Goal: Task Accomplishment & Management: Check status

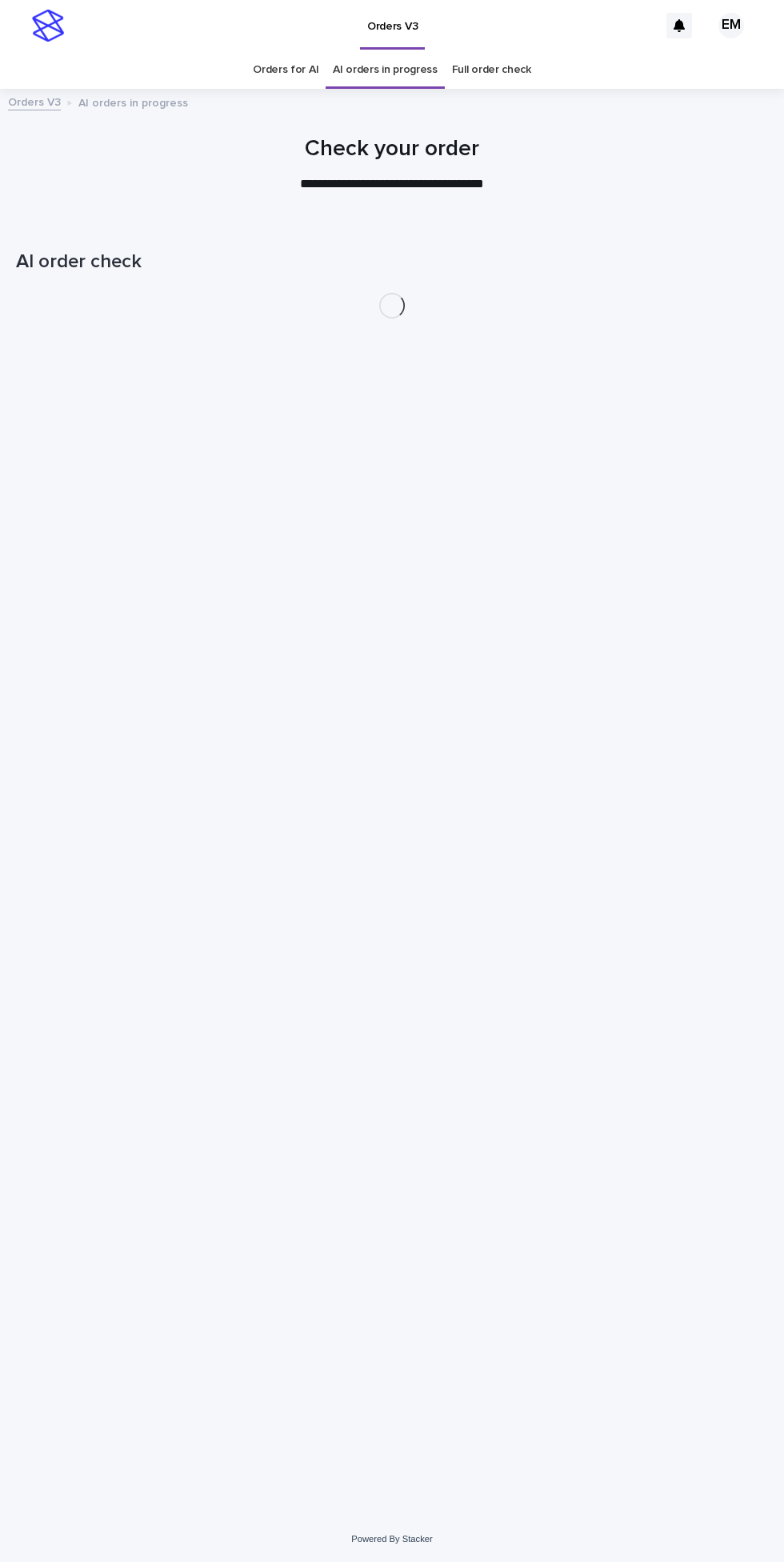
scroll to position [50, 0]
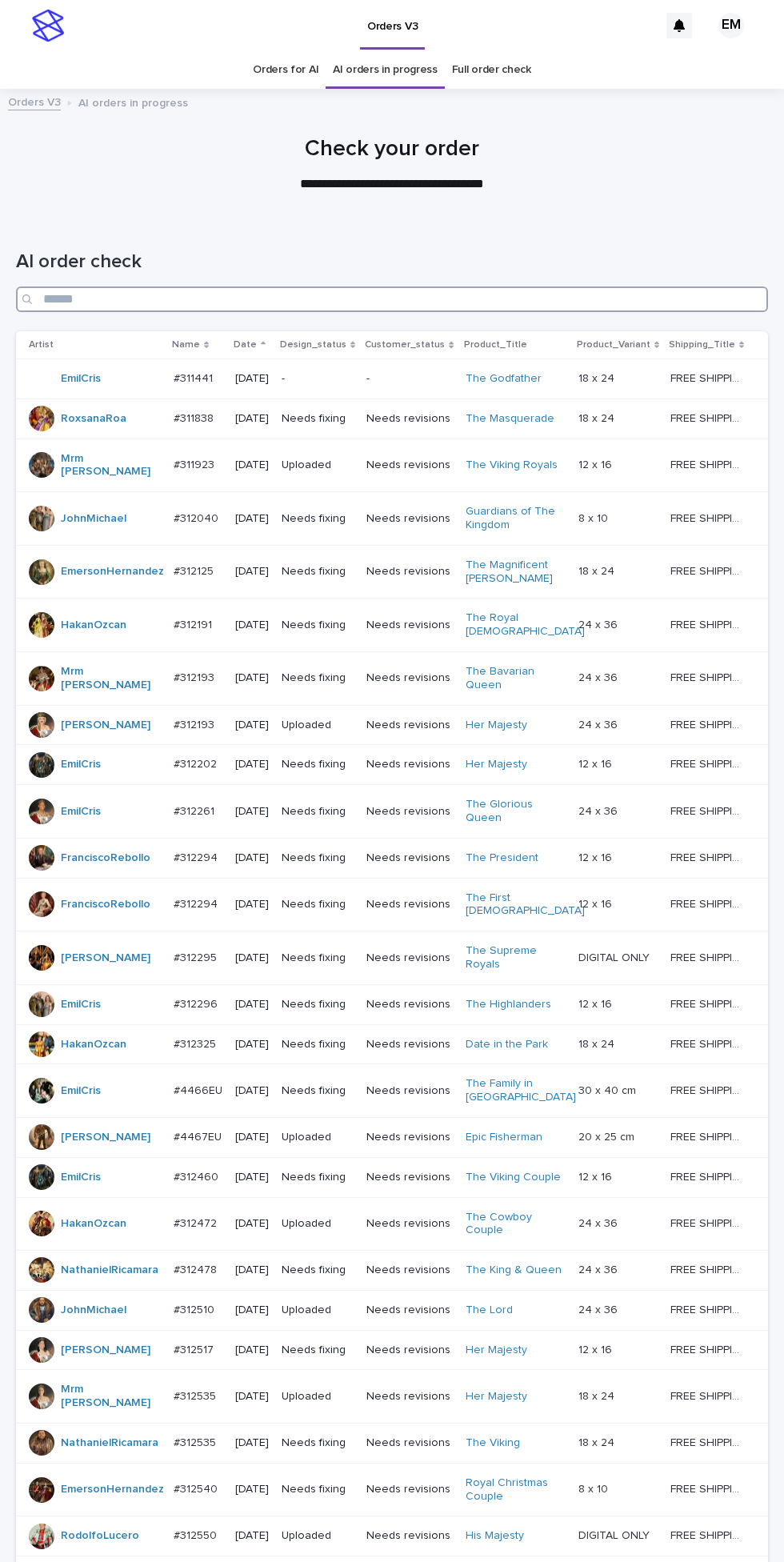
click at [195, 287] on input "Search" at bounding box center [392, 299] width 752 height 25
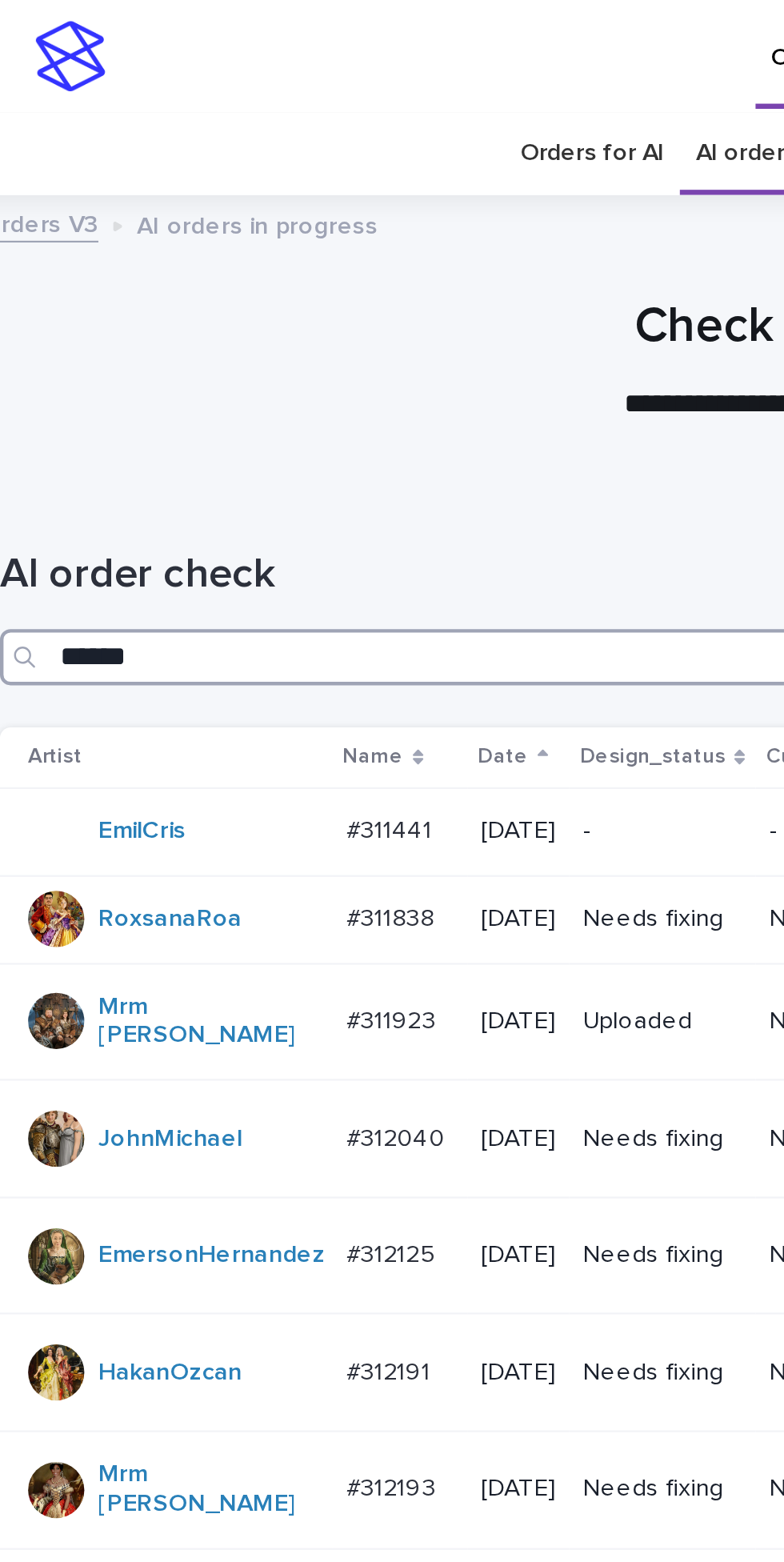
type input "*******"
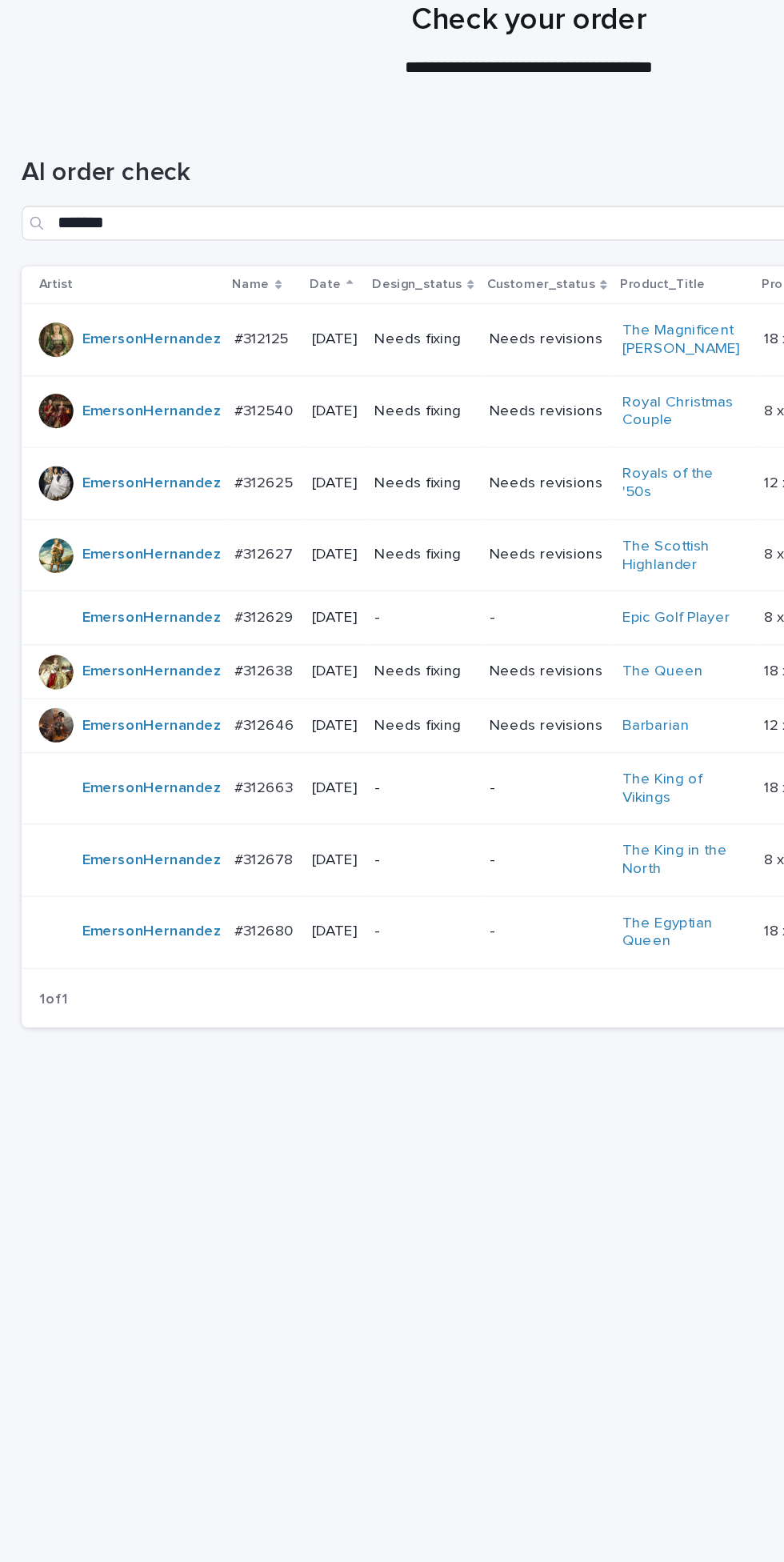
click at [341, 486] on p "Needs fixing" at bounding box center [313, 493] width 72 height 14
click at [336, 538] on p "Needs fixing" at bounding box center [313, 545] width 72 height 14
click at [331, 432] on p "Needs fixing" at bounding box center [313, 439] width 72 height 14
click at [335, 378] on p "Needs fixing" at bounding box center [313, 385] width 72 height 14
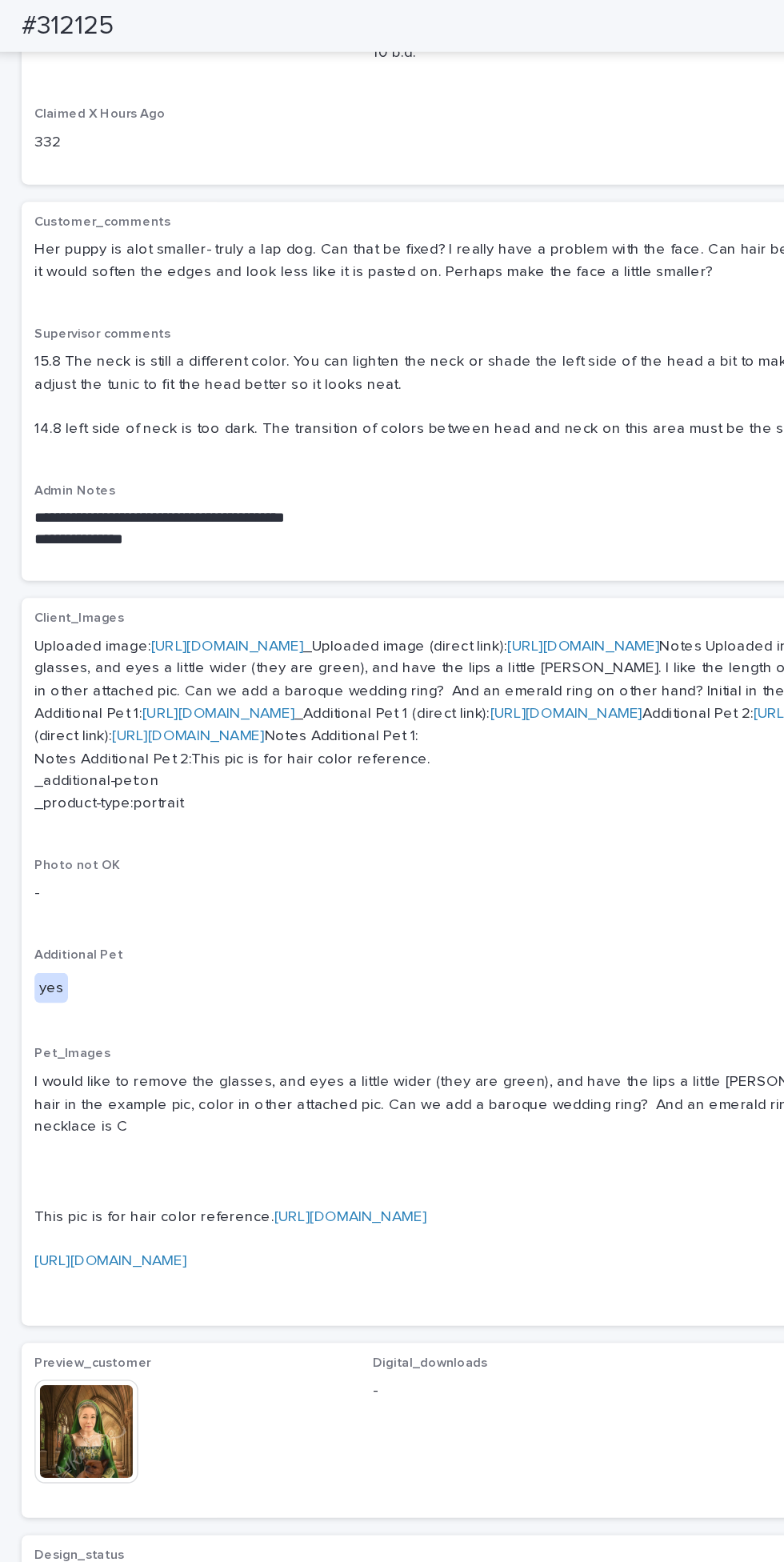
scroll to position [555, 0]
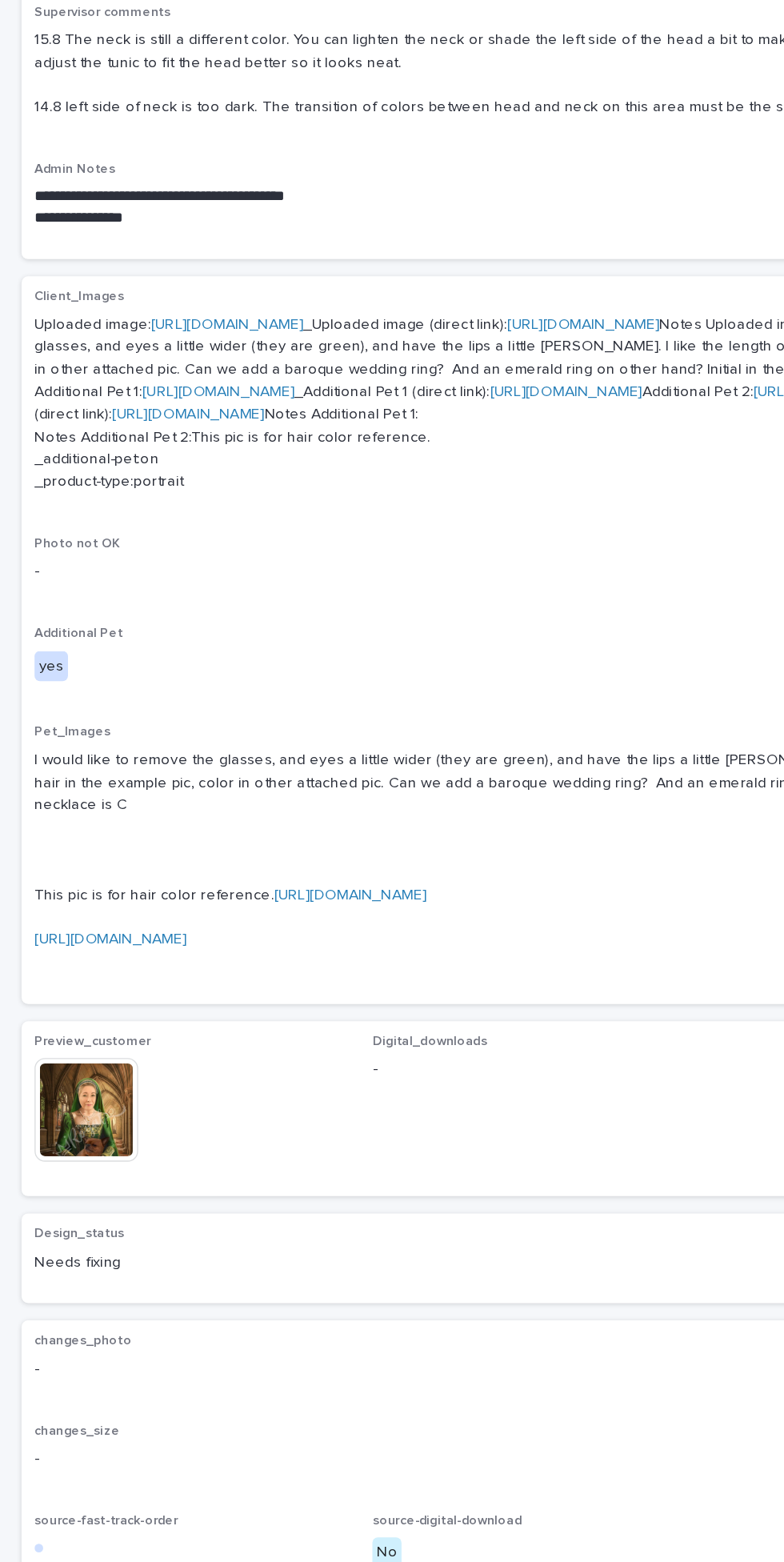
click at [75, 1100] on img at bounding box center [64, 1061] width 77 height 77
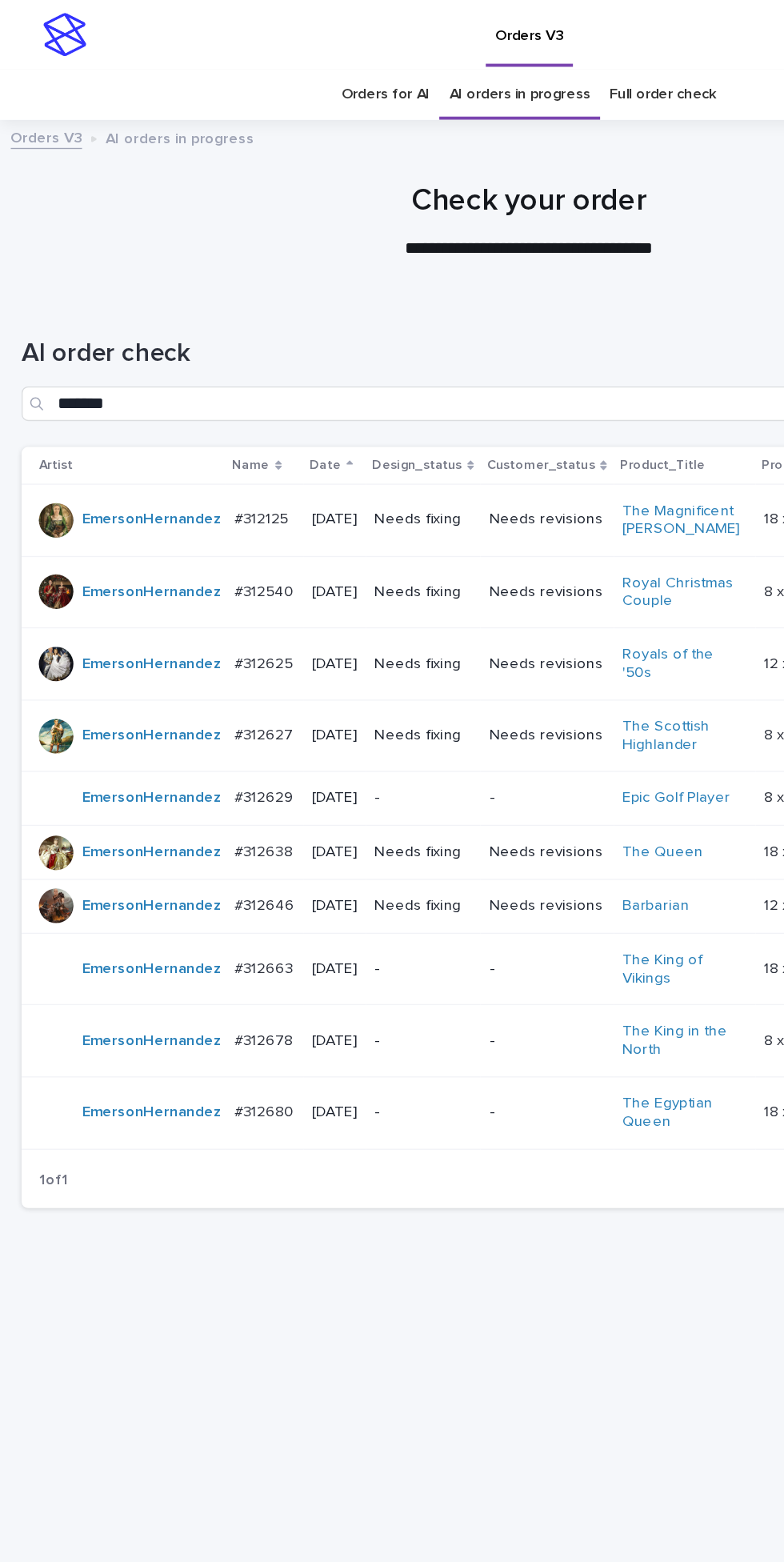
click at [327, 665] on p "Needs fixing" at bounding box center [313, 672] width 72 height 14
click at [325, 818] on p "-" at bounding box center [313, 825] width 72 height 14
click at [348, 765] on p "-" at bounding box center [313, 772] width 72 height 14
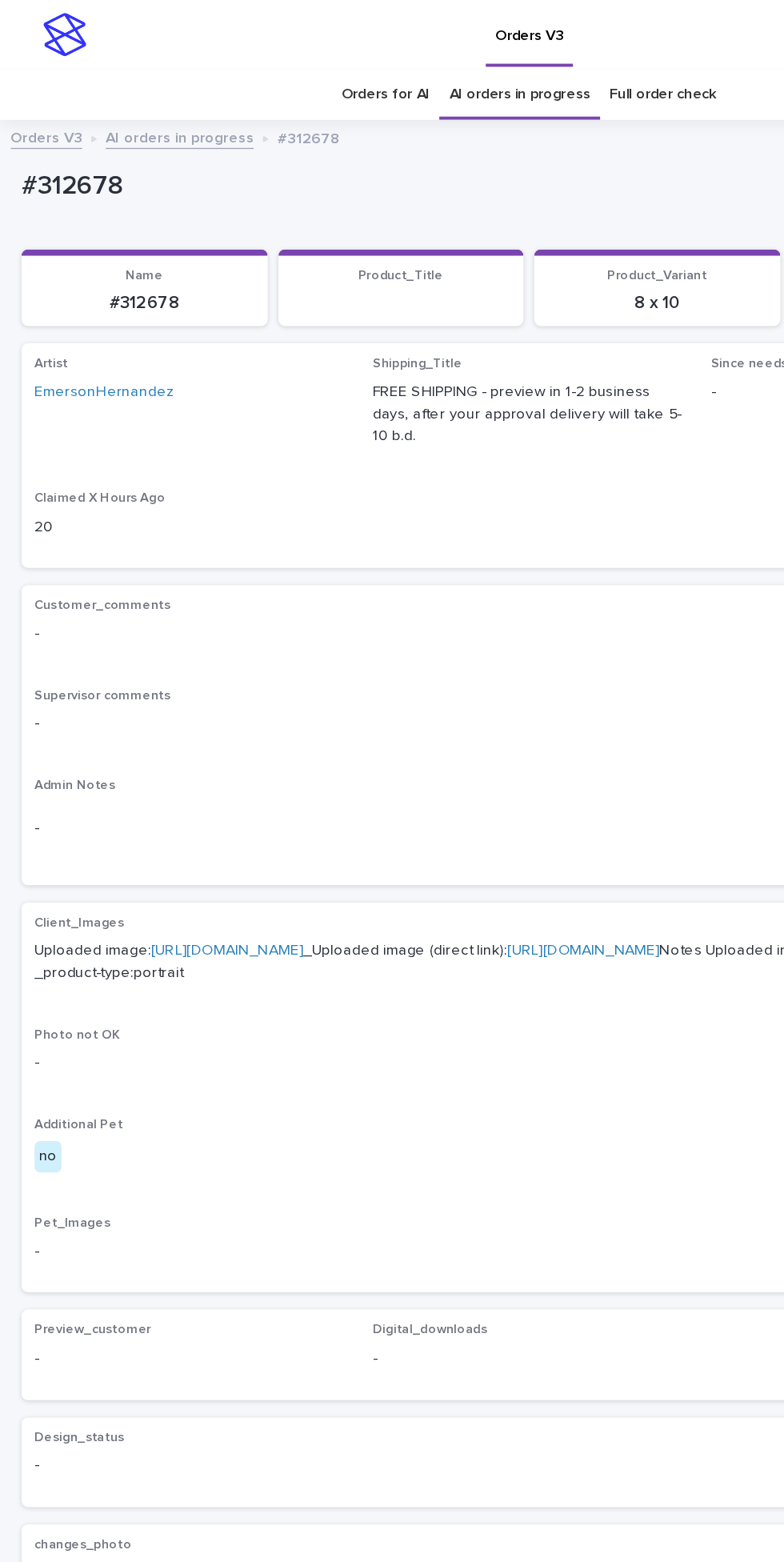
click at [225, 699] on link "[URL][DOMAIN_NAME]" at bounding box center [168, 704] width 113 height 11
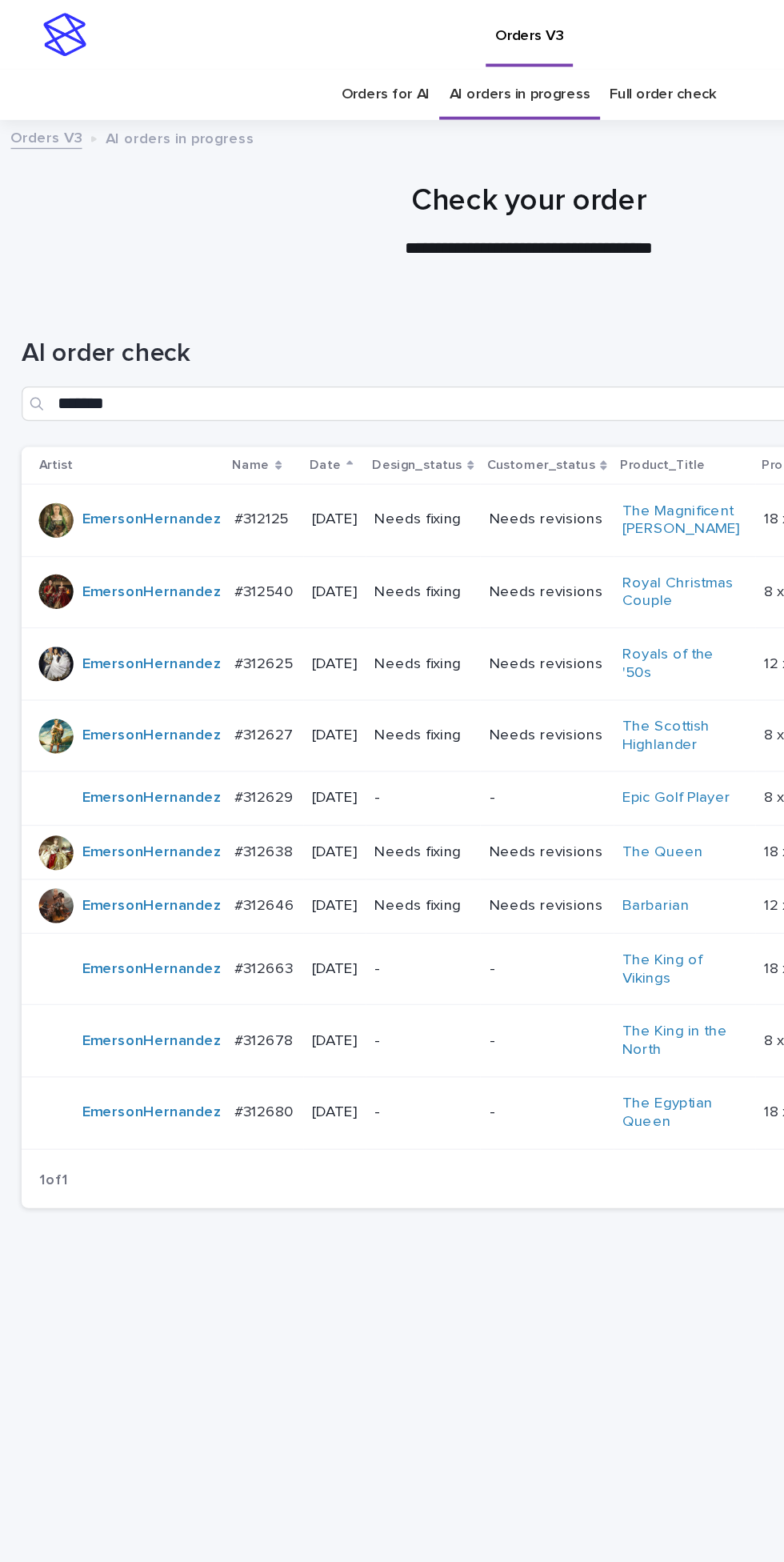
click at [349, 711] on p "-" at bounding box center [313, 718] width 72 height 14
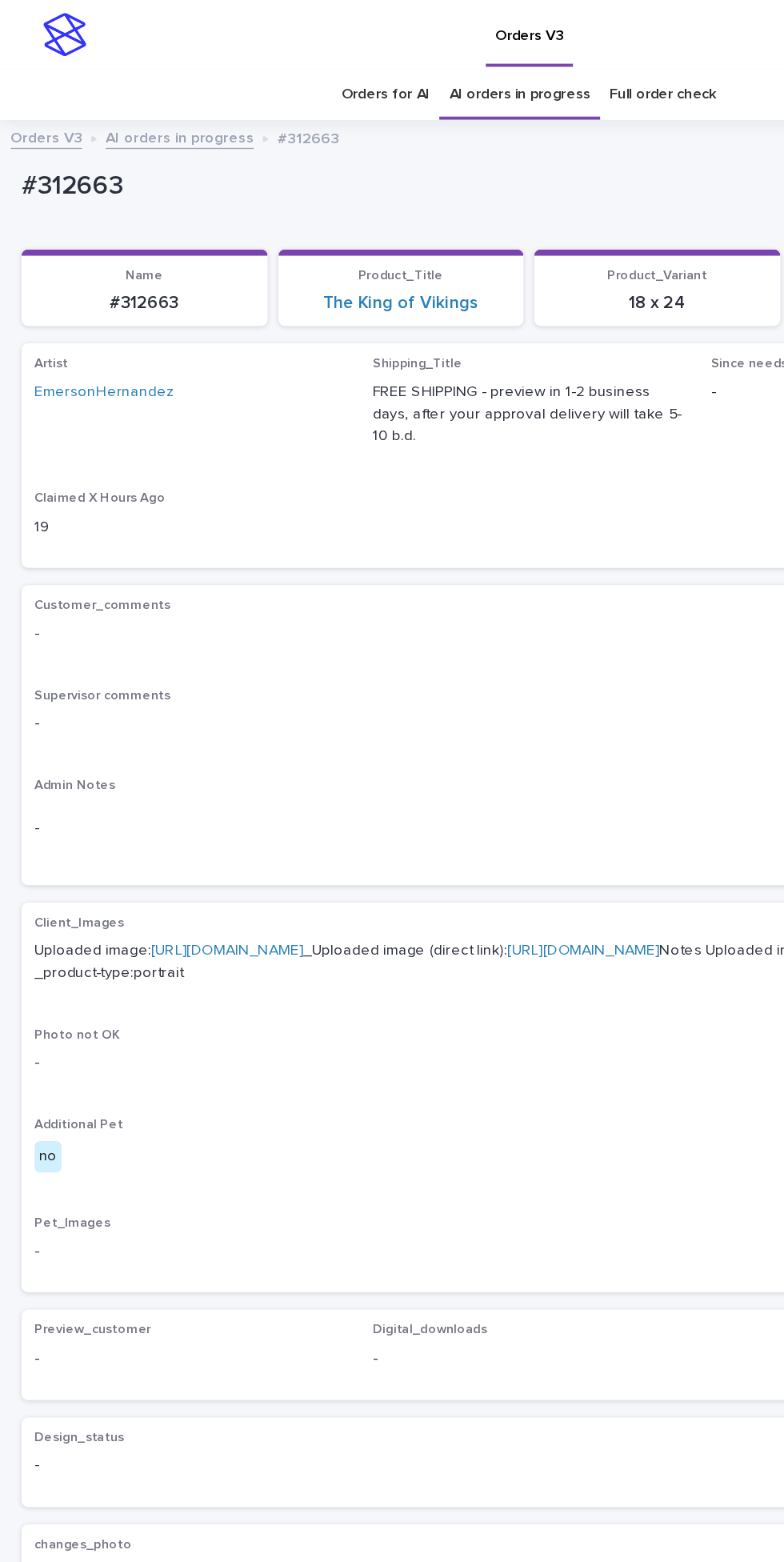
click at [225, 699] on link "[URL][DOMAIN_NAME]" at bounding box center [168, 704] width 113 height 11
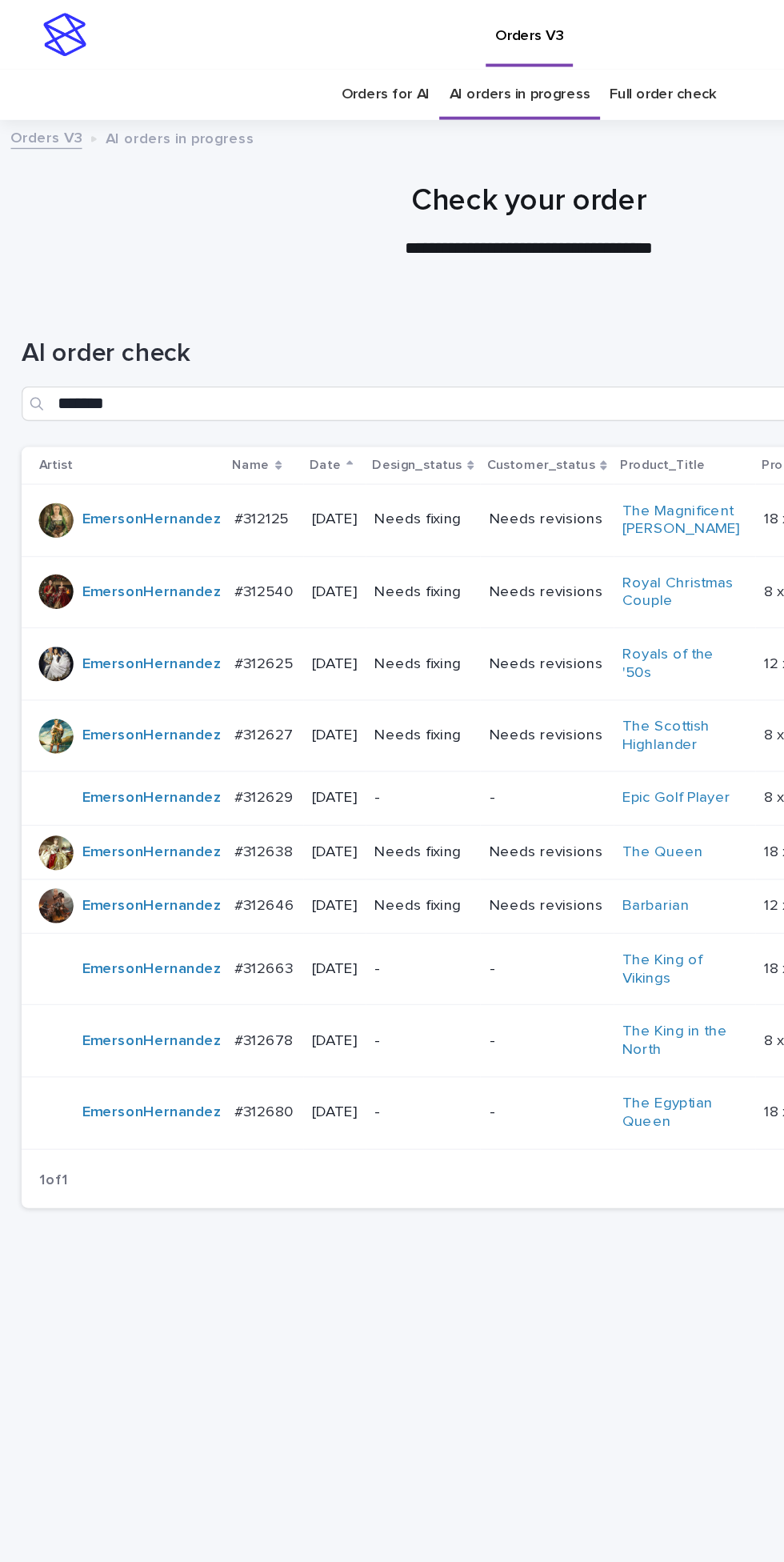
click at [349, 578] on div "-" at bounding box center [313, 591] width 72 height 26
